Goal: Task Accomplishment & Management: Manage account settings

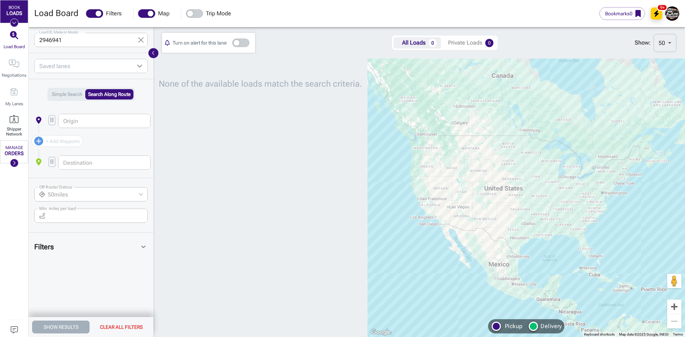
scroll to position [273, 209]
click at [25, 150] on div "MANAGE ORDERS" at bounding box center [14, 151] width 22 height 11
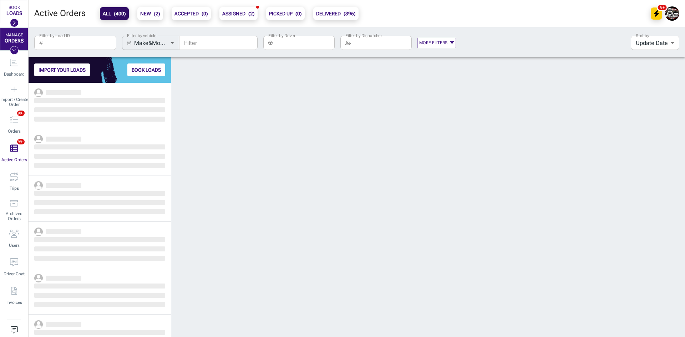
scroll to position [249, 137]
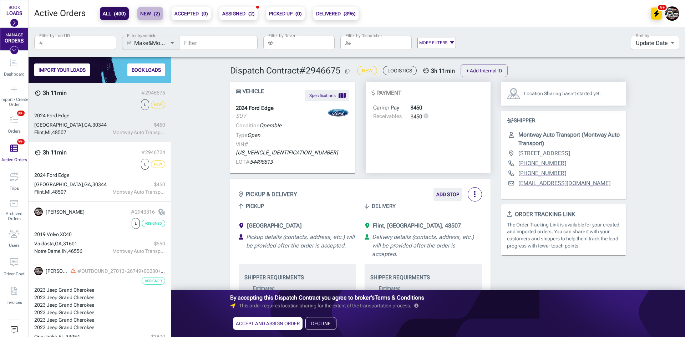
click at [156, 16] on b "NEW ( 2 )" at bounding box center [150, 13] width 20 height 9
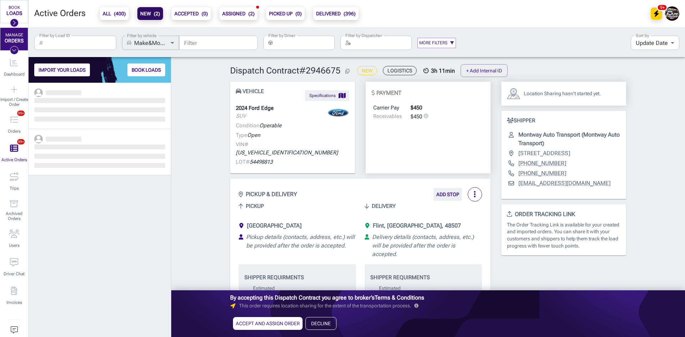
scroll to position [249, 137]
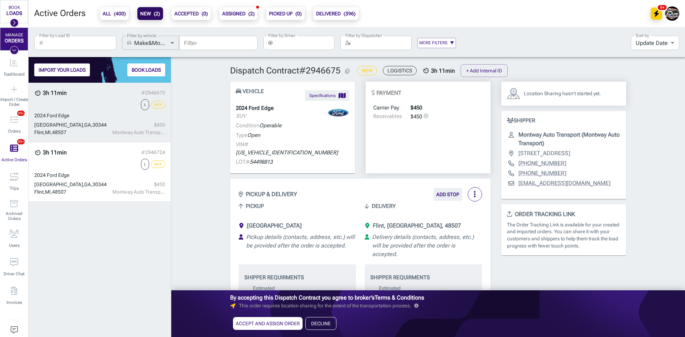
click at [107, 117] on div "2024 Ford Edge" at bounding box center [99, 115] width 131 height 7
click at [240, 321] on button "ACCEPT AND ASSIGN ORDER" at bounding box center [268, 323] width 70 height 13
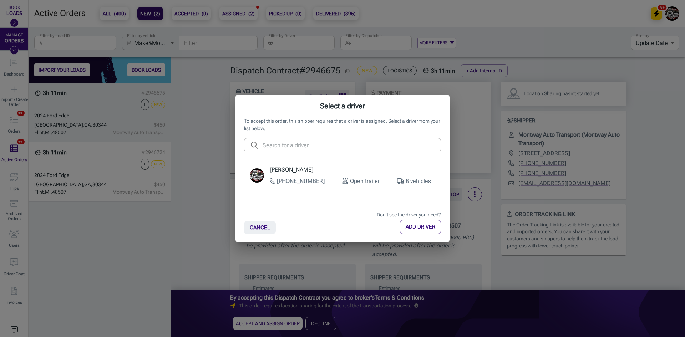
click at [291, 178] on p "[PHONE_NUMBER]" at bounding box center [297, 181] width 55 height 9
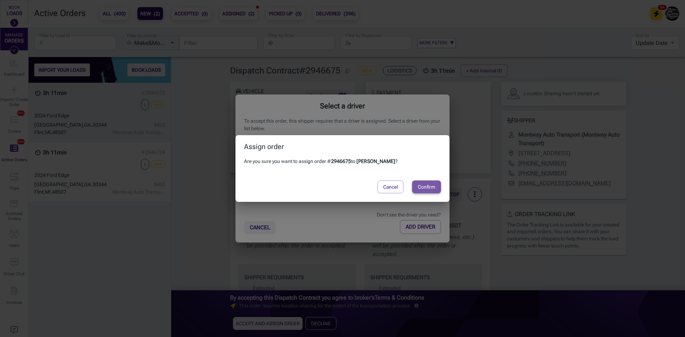
click at [425, 183] on button "Confirm" at bounding box center [426, 187] width 29 height 13
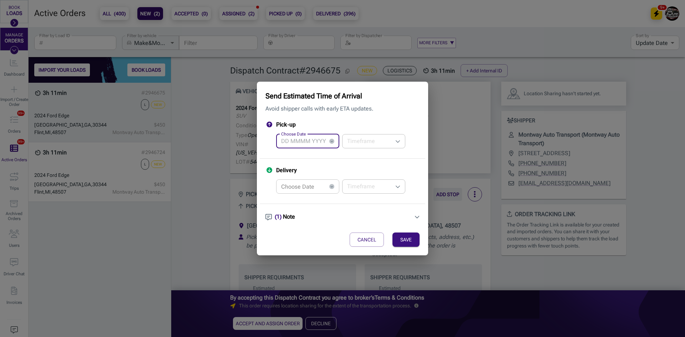
click at [314, 135] on input "Choose Date" at bounding box center [301, 141] width 50 height 14
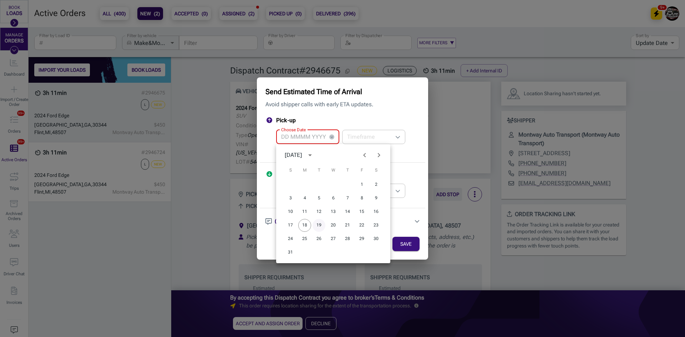
click at [321, 225] on button "19" at bounding box center [319, 225] width 13 height 13
type input "[DATE]"
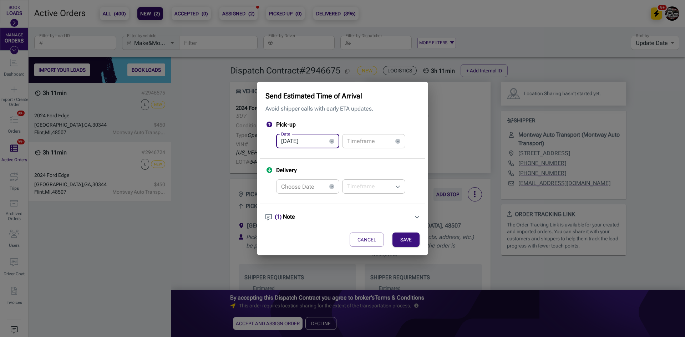
click at [357, 138] on input "text" at bounding box center [367, 141] width 50 height 14
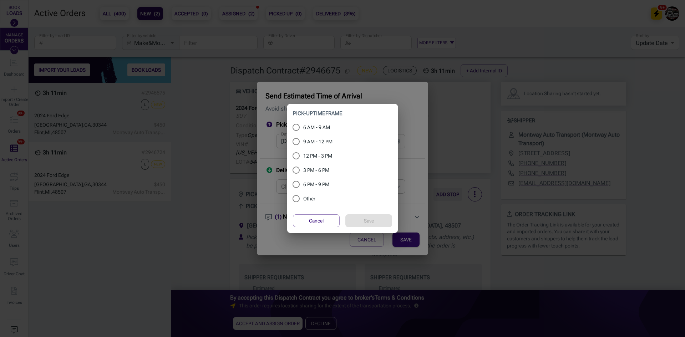
click at [319, 159] on span "12 PM - 3 PM" at bounding box center [317, 155] width 29 height 7
click at [303, 159] on input "12 PM - 3 PM" at bounding box center [296, 156] width 14 height 9
radio input "true"
click at [353, 218] on button "Save" at bounding box center [368, 220] width 47 height 13
type input "12 PM - 3 PM"
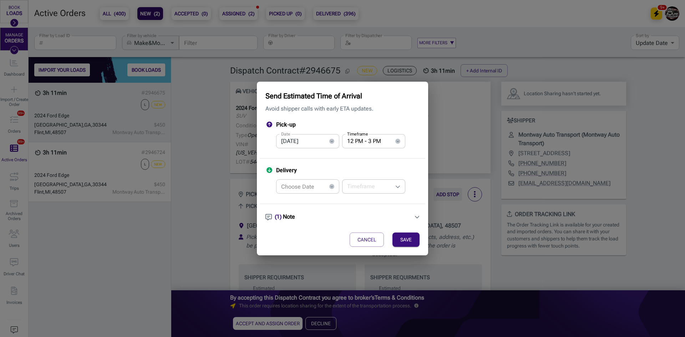
click at [294, 177] on article "Choose Date Choose Date ​" at bounding box center [342, 186] width 154 height 19
click at [294, 186] on input "Choose Date" at bounding box center [301, 186] width 50 height 14
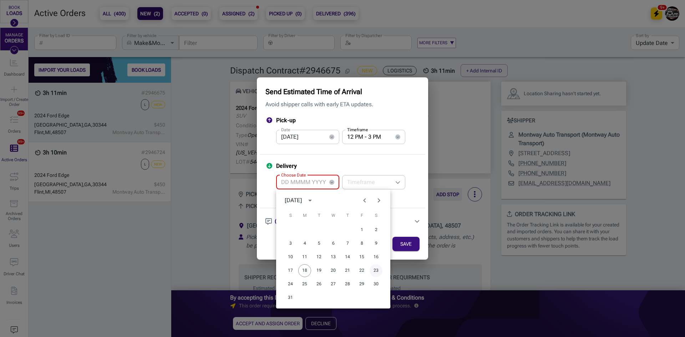
click at [372, 270] on button "23" at bounding box center [376, 270] width 13 height 13
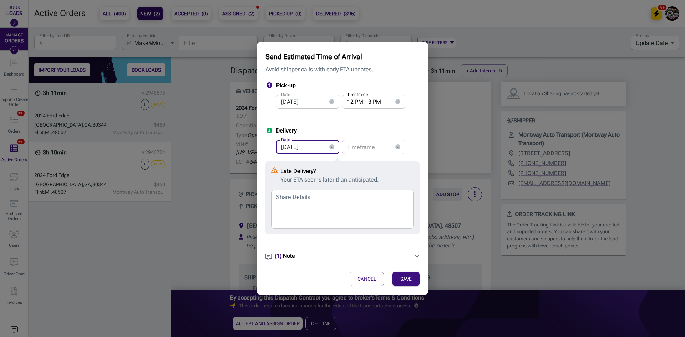
click at [300, 141] on input "[DATE]" at bounding box center [301, 147] width 50 height 14
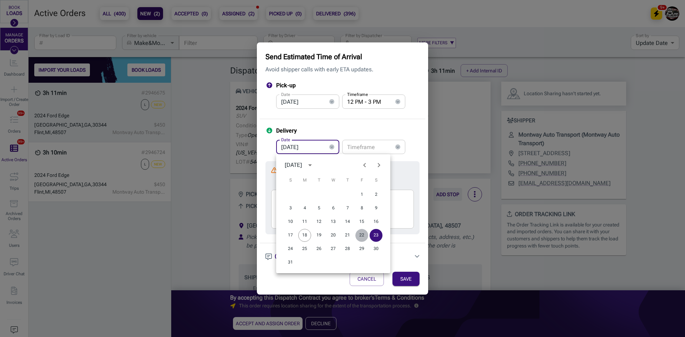
click at [364, 234] on button "22" at bounding box center [361, 235] width 13 height 13
type input "[DATE]"
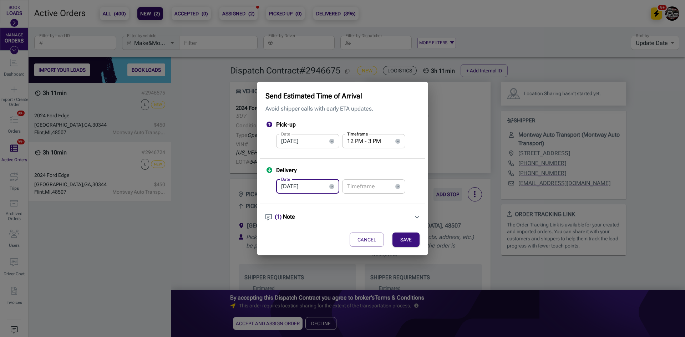
click at [365, 186] on input "text" at bounding box center [367, 186] width 50 height 14
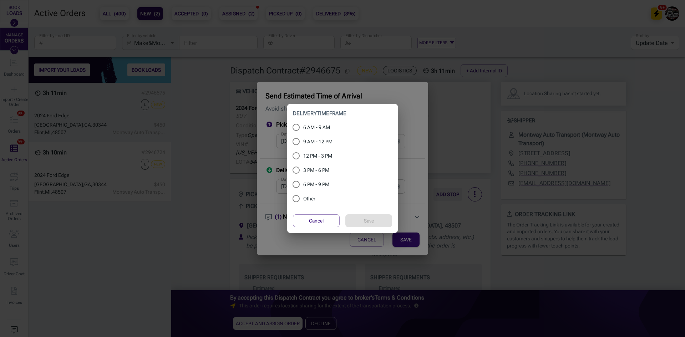
click at [321, 187] on span "6 PM - 9 PM" at bounding box center [316, 184] width 26 height 7
click at [303, 187] on input "6 PM - 9 PM" at bounding box center [296, 184] width 14 height 9
radio input "true"
click at [377, 218] on button "Save" at bounding box center [368, 220] width 47 height 13
type input "6 PM - 9 PM"
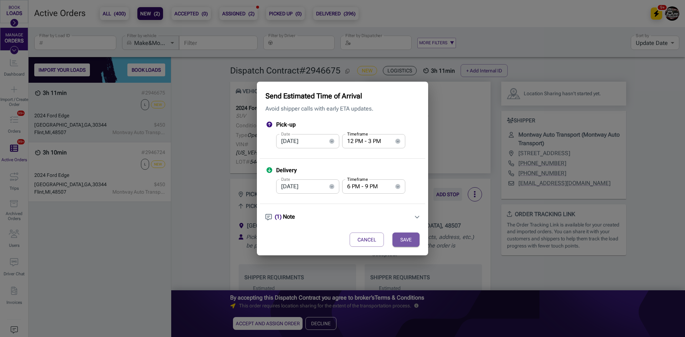
click at [402, 238] on button "SAVE" at bounding box center [405, 240] width 27 height 14
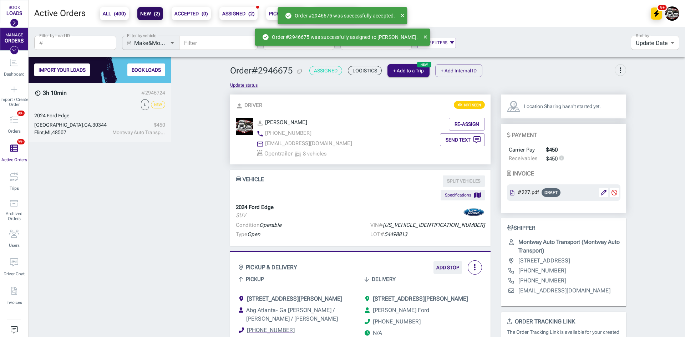
click at [107, 122] on div "[GEOGRAPHIC_DATA]" at bounding box center [72, 124] width 76 height 7
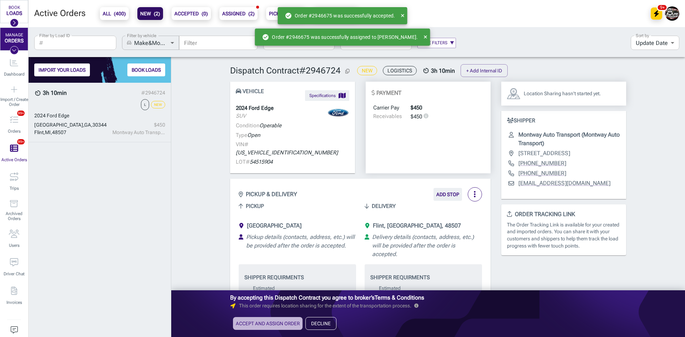
click at [291, 324] on button "ACCEPT AND ASSIGN ORDER" at bounding box center [268, 323] width 70 height 13
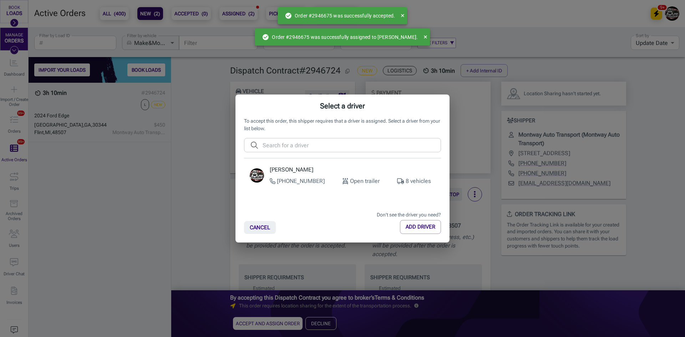
click at [326, 181] on div "[PHONE_NUMBER] Open trailer 8 vehicles" at bounding box center [353, 181] width 166 height 9
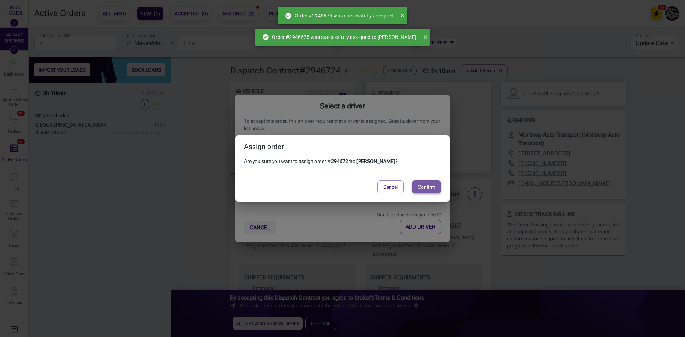
click at [432, 183] on button "Confirm" at bounding box center [426, 187] width 29 height 13
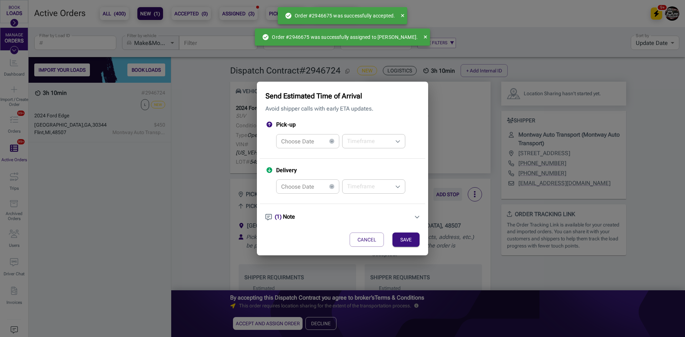
click at [319, 141] on input "Choose Date" at bounding box center [301, 141] width 50 height 14
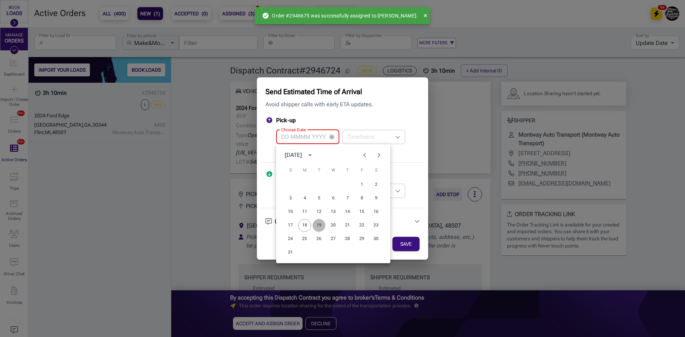
click at [318, 221] on button "19" at bounding box center [319, 225] width 13 height 13
type input "[DATE]"
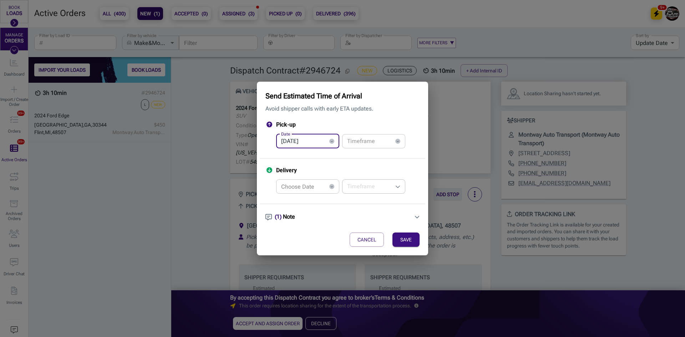
click at [304, 188] on input "Choose Date" at bounding box center [301, 186] width 50 height 14
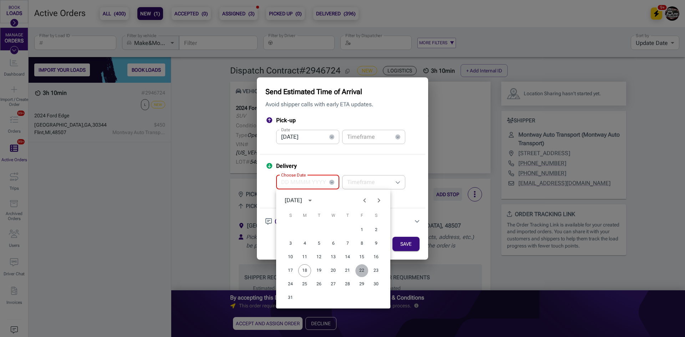
click at [357, 270] on button "22" at bounding box center [361, 270] width 13 height 13
type input "[DATE]"
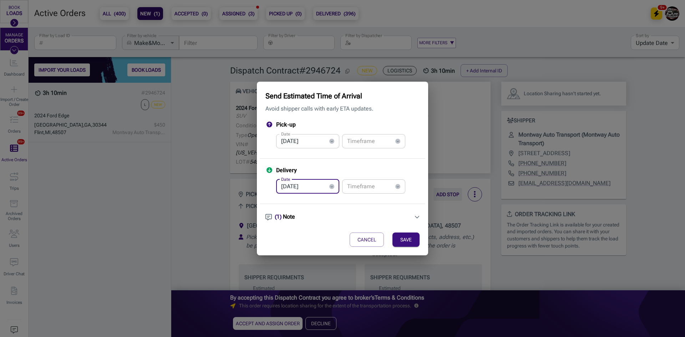
click at [360, 189] on input "text" at bounding box center [367, 186] width 50 height 14
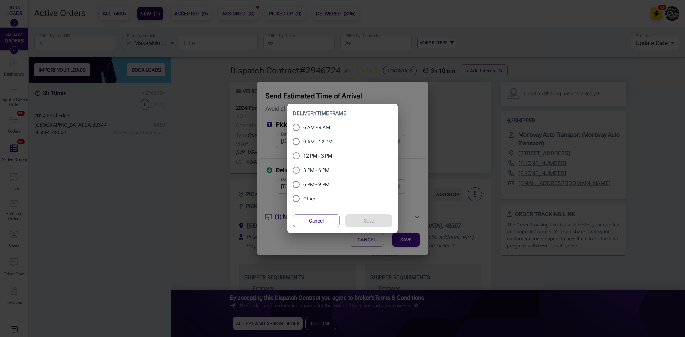
click at [316, 182] on span "6 PM - 9 PM" at bounding box center [316, 184] width 26 height 7
click at [303, 182] on input "6 PM - 9 PM" at bounding box center [296, 184] width 14 height 9
radio input "true"
click at [361, 217] on button "Save" at bounding box center [368, 220] width 47 height 13
type input "6 PM - 9 PM"
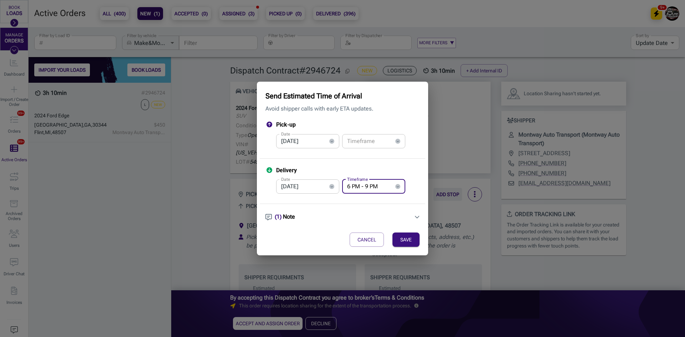
click at [354, 148] on article "Date [DATE] Date ​" at bounding box center [342, 140] width 154 height 19
click at [354, 142] on input "text" at bounding box center [367, 141] width 50 height 14
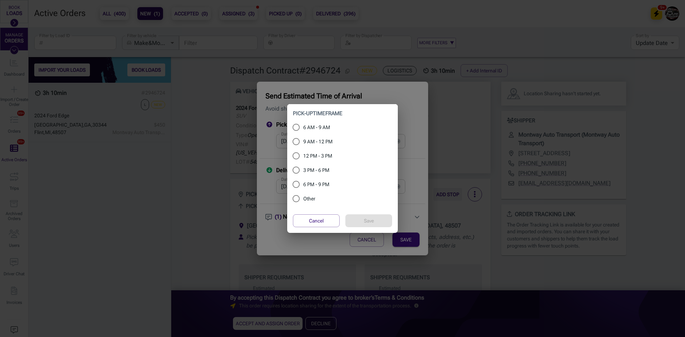
click at [324, 166] on label "3 PM - 6 PM" at bounding box center [313, 170] width 48 height 9
click at [303, 166] on input "3 PM - 6 PM" at bounding box center [296, 170] width 14 height 9
radio input "true"
click at [357, 222] on button "Save" at bounding box center [368, 220] width 47 height 13
type input "3 PM - 6 PM"
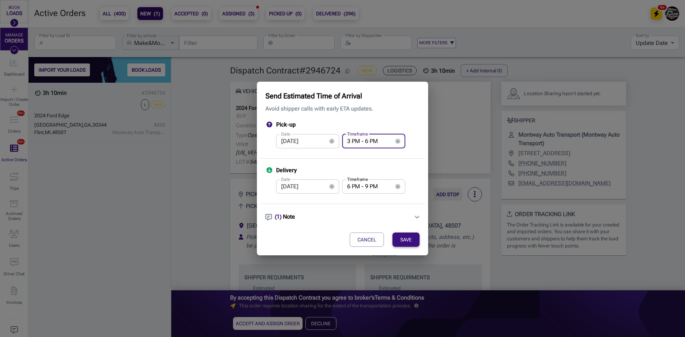
click at [399, 239] on button "SAVE" at bounding box center [405, 240] width 27 height 14
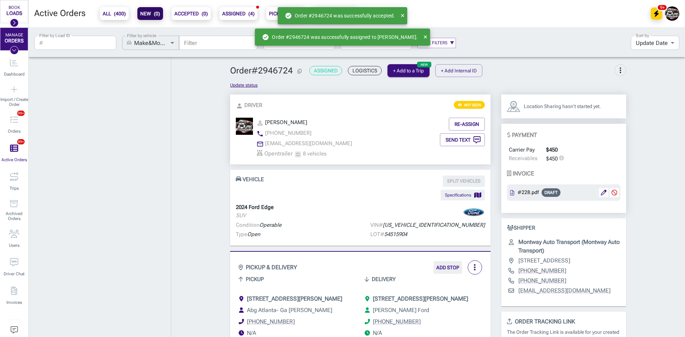
scroll to position [275, 137]
click at [253, 15] on span "( 4 )" at bounding box center [251, 14] width 6 height 6
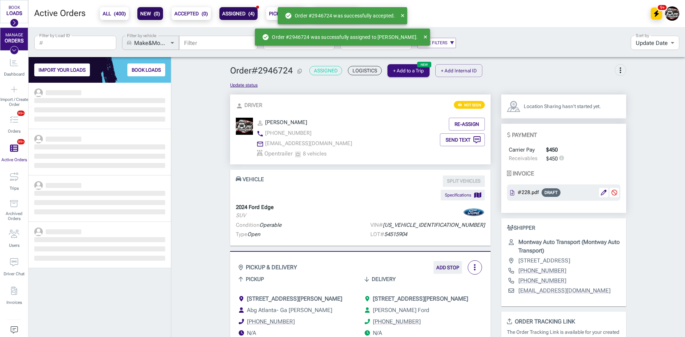
scroll to position [249, 137]
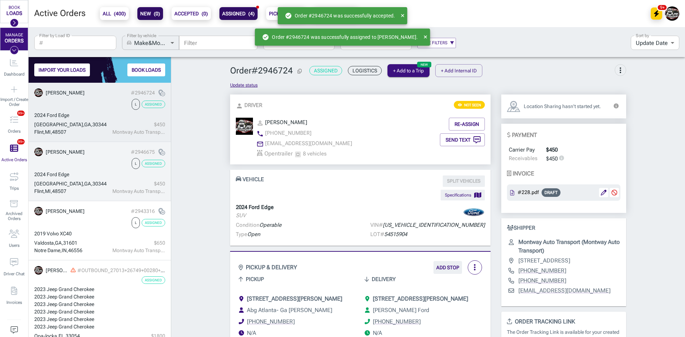
click at [101, 173] on div "2024 Ford Edge" at bounding box center [99, 174] width 131 height 7
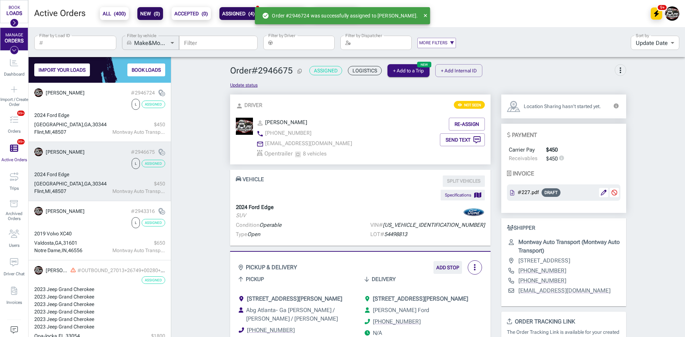
click at [141, 14] on b "NEW ( 0 )" at bounding box center [150, 13] width 20 height 9
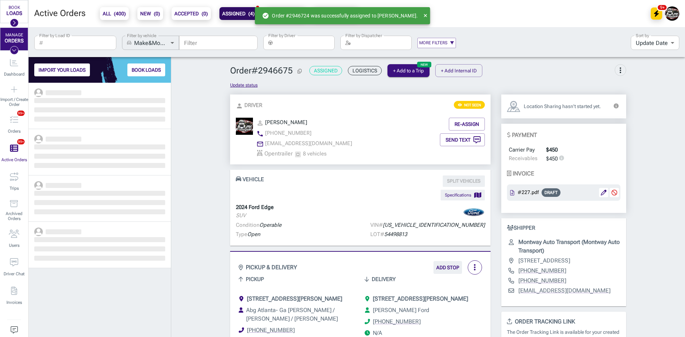
scroll to position [249, 137]
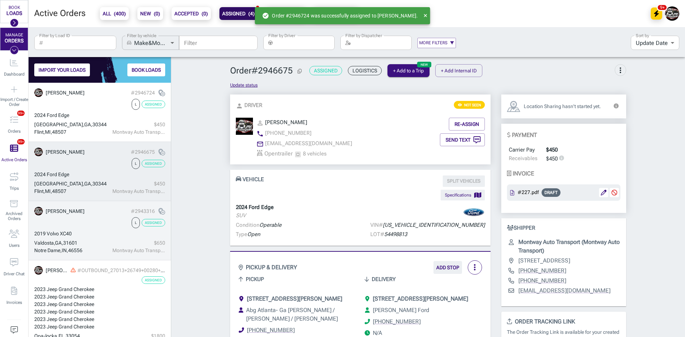
click at [92, 234] on div "2019 Volvo XC40" at bounding box center [99, 233] width 131 height 7
click at [97, 173] on div "2024 Ford Edge" at bounding box center [99, 174] width 131 height 7
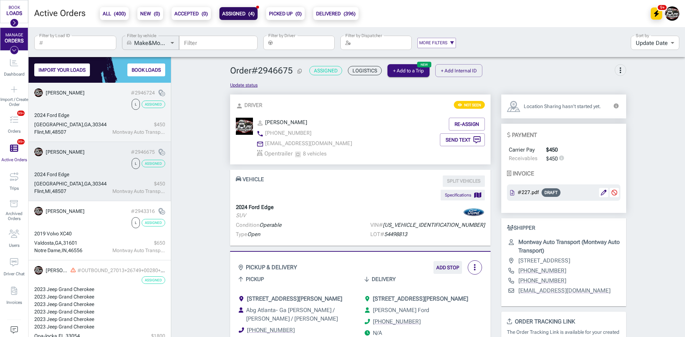
click at [101, 113] on div "2024 Ford Edge" at bounding box center [99, 115] width 131 height 7
